Goal: Find specific page/section: Find specific page/section

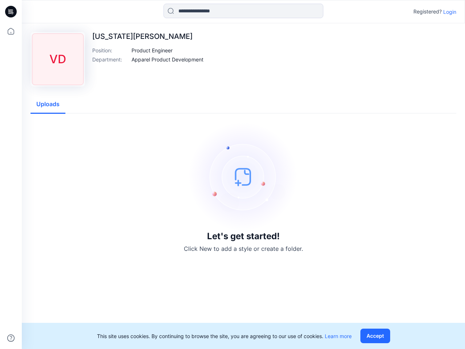
click at [232, 174] on img at bounding box center [243, 176] width 109 height 109
click at [11, 12] on icon at bounding box center [12, 12] width 3 height 0
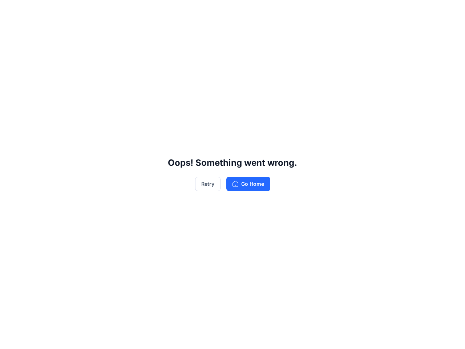
click at [11, 338] on div "Oops! Something went wrong. Retry Go Home" at bounding box center [232, 174] width 465 height 349
click at [243, 11] on div "Oops! Something went wrong. Retry Go Home" at bounding box center [232, 174] width 465 height 349
click at [450, 12] on div "Oops! Something went wrong. Retry Go Home" at bounding box center [232, 174] width 465 height 349
click at [152, 50] on div "Oops! Something went wrong. Retry Go Home" at bounding box center [232, 174] width 465 height 349
click at [167, 59] on div "Oops! Something went wrong. Retry Go Home" at bounding box center [232, 174] width 465 height 349
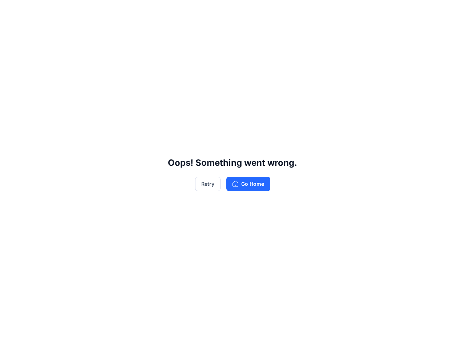
click at [48, 104] on div "Oops! Something went wrong. Retry Go Home" at bounding box center [232, 174] width 465 height 349
click at [377, 336] on div "Oops! Something went wrong. Retry Go Home" at bounding box center [232, 174] width 465 height 349
